Goal: Complete application form

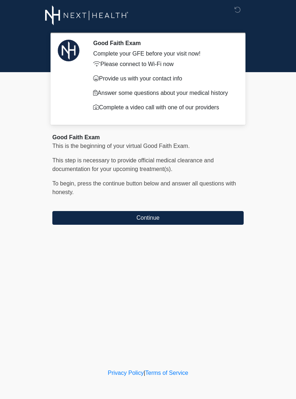
click at [208, 212] on button "Continue" at bounding box center [147, 218] width 191 height 14
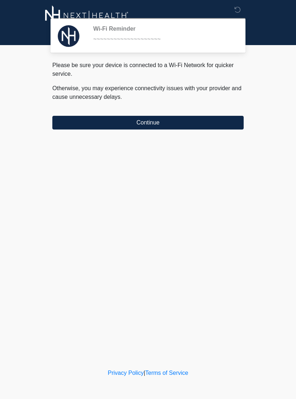
click at [196, 123] on button "Continue" at bounding box center [147, 123] width 191 height 14
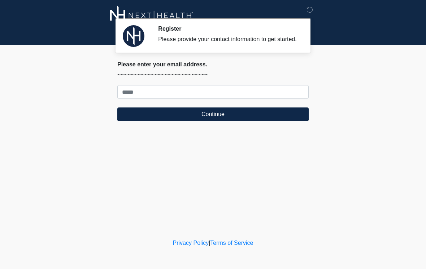
click at [296, 97] on body "Register Please provide your contact information to get started. Please connect…" at bounding box center [213, 134] width 426 height 269
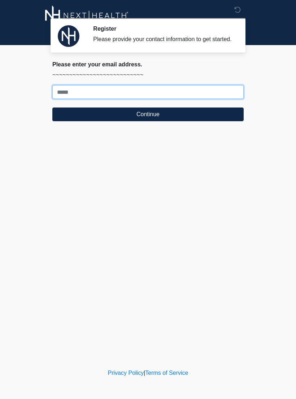
click at [92, 92] on input "Where should we email your treatment plan?" at bounding box center [147, 92] width 191 height 14
type input "***"
type input "**********"
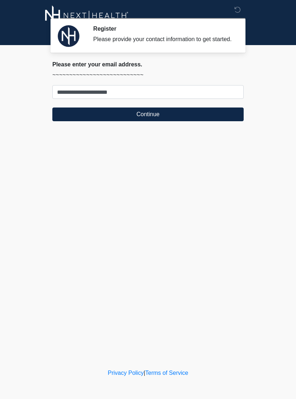
click at [167, 119] on button "Continue" at bounding box center [147, 115] width 191 height 14
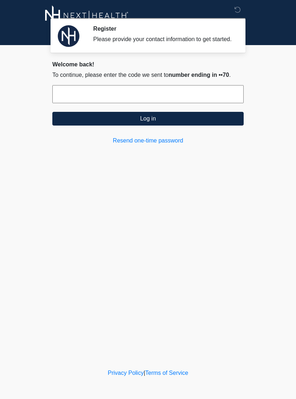
click at [115, 99] on input "text" at bounding box center [147, 94] width 191 height 18
type input "******"
click at [167, 125] on button "Log in" at bounding box center [147, 119] width 191 height 14
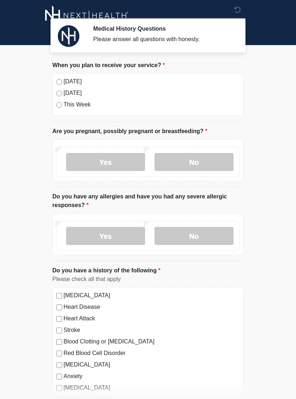
click at [191, 163] on label "No" at bounding box center [193, 162] width 79 height 18
click at [196, 237] on label "No" at bounding box center [193, 236] width 79 height 18
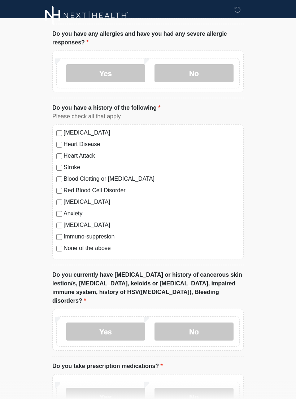
scroll to position [168, 0]
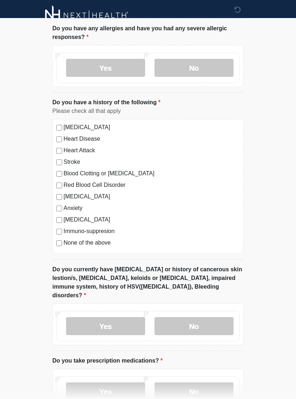
click at [189, 318] on label "No" at bounding box center [193, 327] width 79 height 18
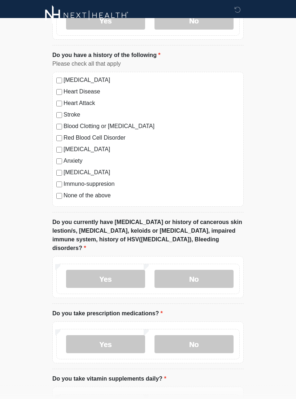
click at [198, 336] on label "No" at bounding box center [193, 345] width 79 height 18
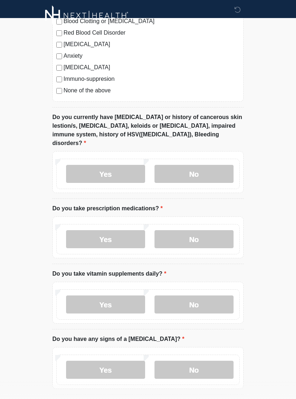
scroll to position [322, 0]
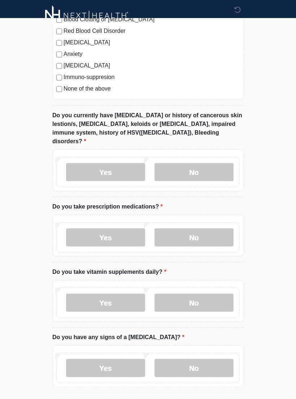
click at [111, 294] on label "Yes" at bounding box center [105, 303] width 79 height 18
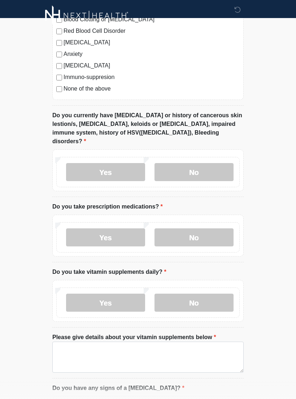
click at [198, 294] on label "No" at bounding box center [193, 303] width 79 height 18
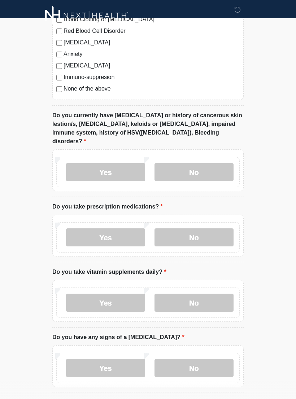
click at [198, 359] on label "No" at bounding box center [193, 368] width 79 height 18
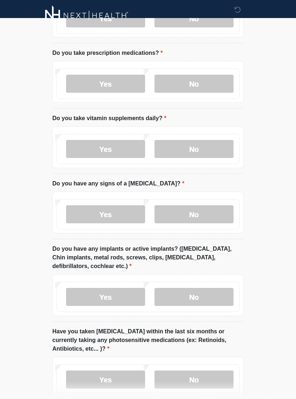
scroll to position [481, 0]
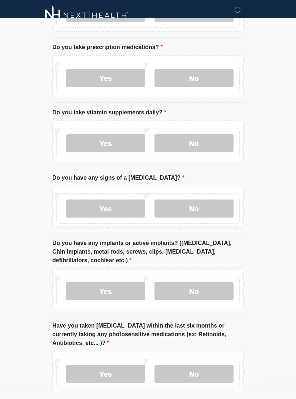
click at [217, 283] on label "No" at bounding box center [193, 292] width 79 height 18
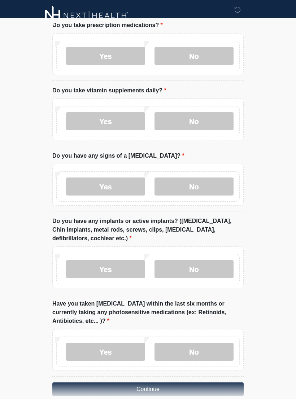
scroll to position [518, 0]
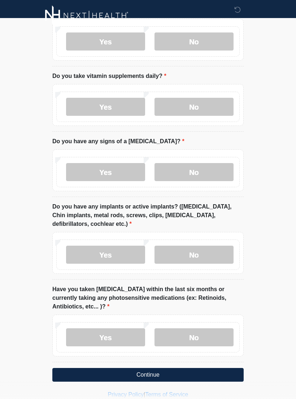
click at [210, 328] on label "No" at bounding box center [193, 337] width 79 height 18
click at [211, 368] on button "Continue" at bounding box center [147, 375] width 191 height 14
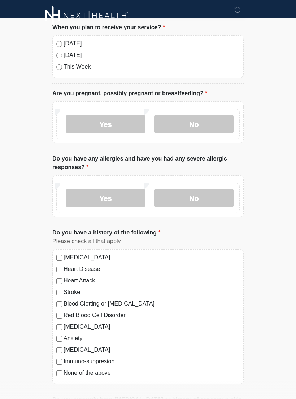
scroll to position [0, 0]
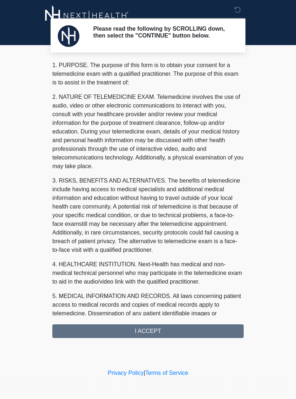
click at [209, 338] on div "1. PURPOSE. The purpose of this form is to obtain your consent for a telemedici…" at bounding box center [147, 199] width 191 height 277
click at [191, 334] on div "1. PURPOSE. The purpose of this form is to obtain your consent for a telemedici…" at bounding box center [147, 199] width 191 height 277
click at [170, 336] on div "1. PURPOSE. The purpose of this form is to obtain your consent for a telemedici…" at bounding box center [147, 199] width 191 height 277
click at [178, 323] on div "1. PURPOSE. The purpose of this form is to obtain your consent for a telemedici…" at bounding box center [147, 199] width 191 height 277
click at [175, 332] on div "1. PURPOSE. The purpose of this form is to obtain your consent for a telemedici…" at bounding box center [147, 199] width 191 height 277
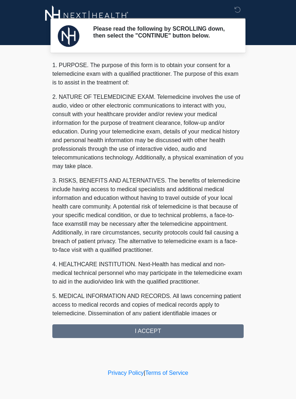
click at [168, 335] on div "1. PURPOSE. The purpose of this form is to obtain your consent for a telemedici…" at bounding box center [147, 199] width 191 height 277
click at [164, 332] on div "1. PURPOSE. The purpose of this form is to obtain your consent for a telemedici…" at bounding box center [147, 199] width 191 height 277
click at [182, 332] on div "1. PURPOSE. The purpose of this form is to obtain your consent for a telemedici…" at bounding box center [147, 199] width 191 height 277
click at [157, 334] on div "1. PURPOSE. The purpose of this form is to obtain your consent for a telemedici…" at bounding box center [147, 199] width 191 height 277
click at [154, 334] on div "1. PURPOSE. The purpose of this form is to obtain your consent for a telemedici…" at bounding box center [147, 199] width 191 height 277
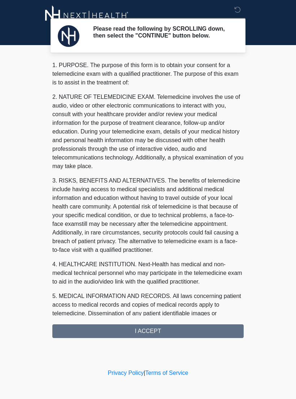
click at [179, 328] on div "1. PURPOSE. The purpose of this form is to obtain your consent for a telemedici…" at bounding box center [147, 199] width 191 height 277
click at [186, 338] on div "1. PURPOSE. The purpose of this form is to obtain your consent for a telemedici…" at bounding box center [147, 199] width 191 height 277
click at [185, 338] on div "1. PURPOSE. The purpose of this form is to obtain your consent for a telemedici…" at bounding box center [147, 199] width 191 height 277
click at [184, 334] on div "1. PURPOSE. The purpose of this form is to obtain your consent for a telemedici…" at bounding box center [147, 199] width 191 height 277
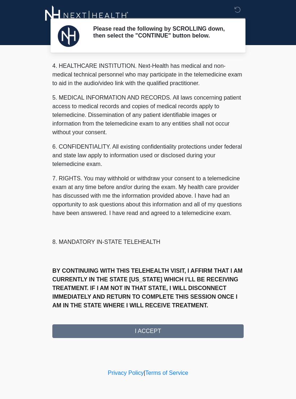
click at [195, 333] on button "I ACCEPT" at bounding box center [147, 331] width 191 height 14
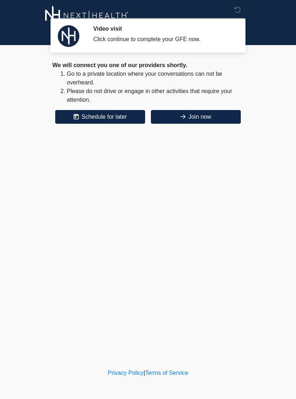
click at [209, 113] on button "Join now" at bounding box center [196, 117] width 90 height 14
